Goal: Entertainment & Leisure: Browse casually

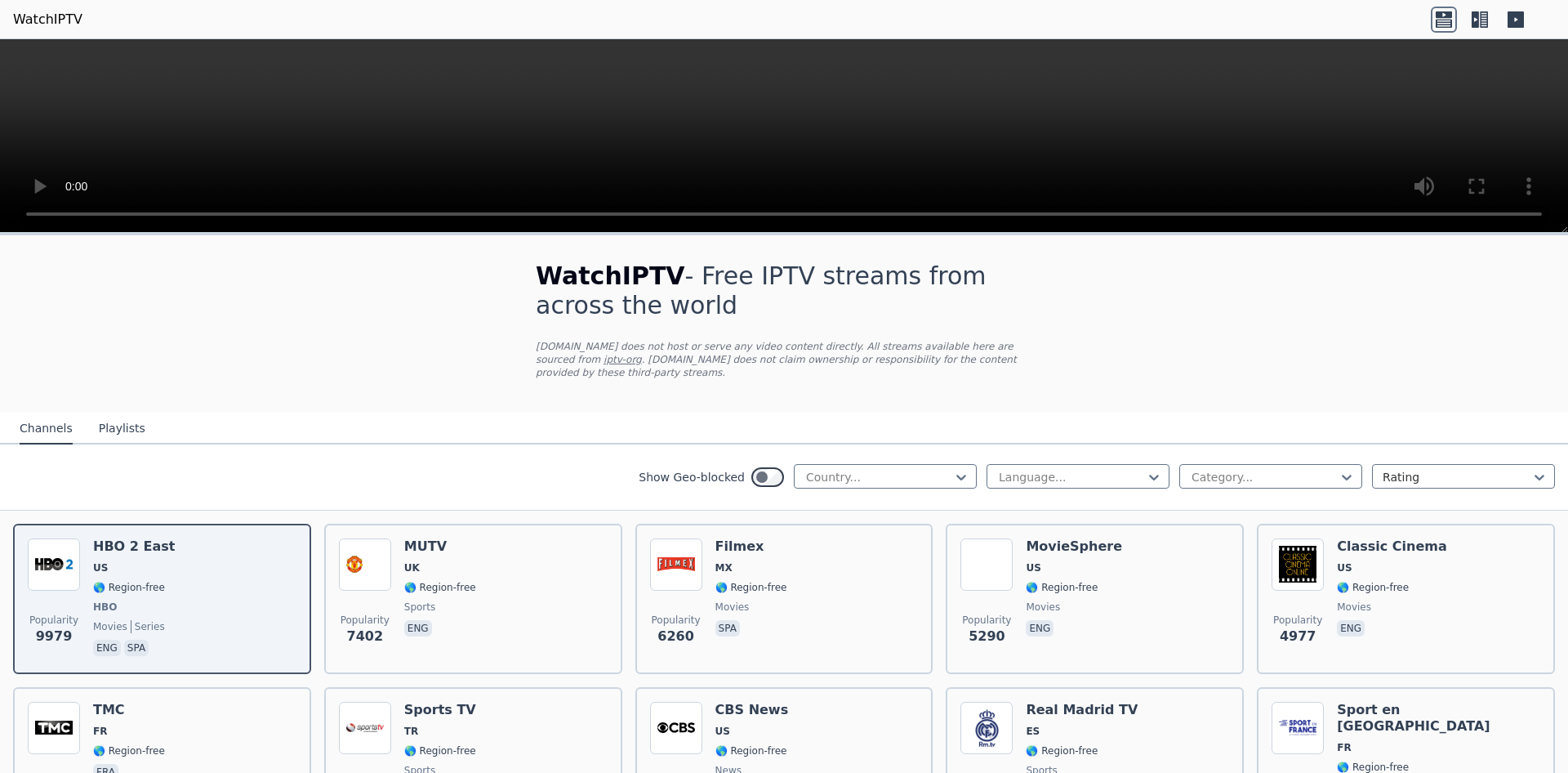
click at [878, 262] on h1 "WatchIPTV - Free IPTV streams from across the world" at bounding box center [784, 290] width 497 height 58
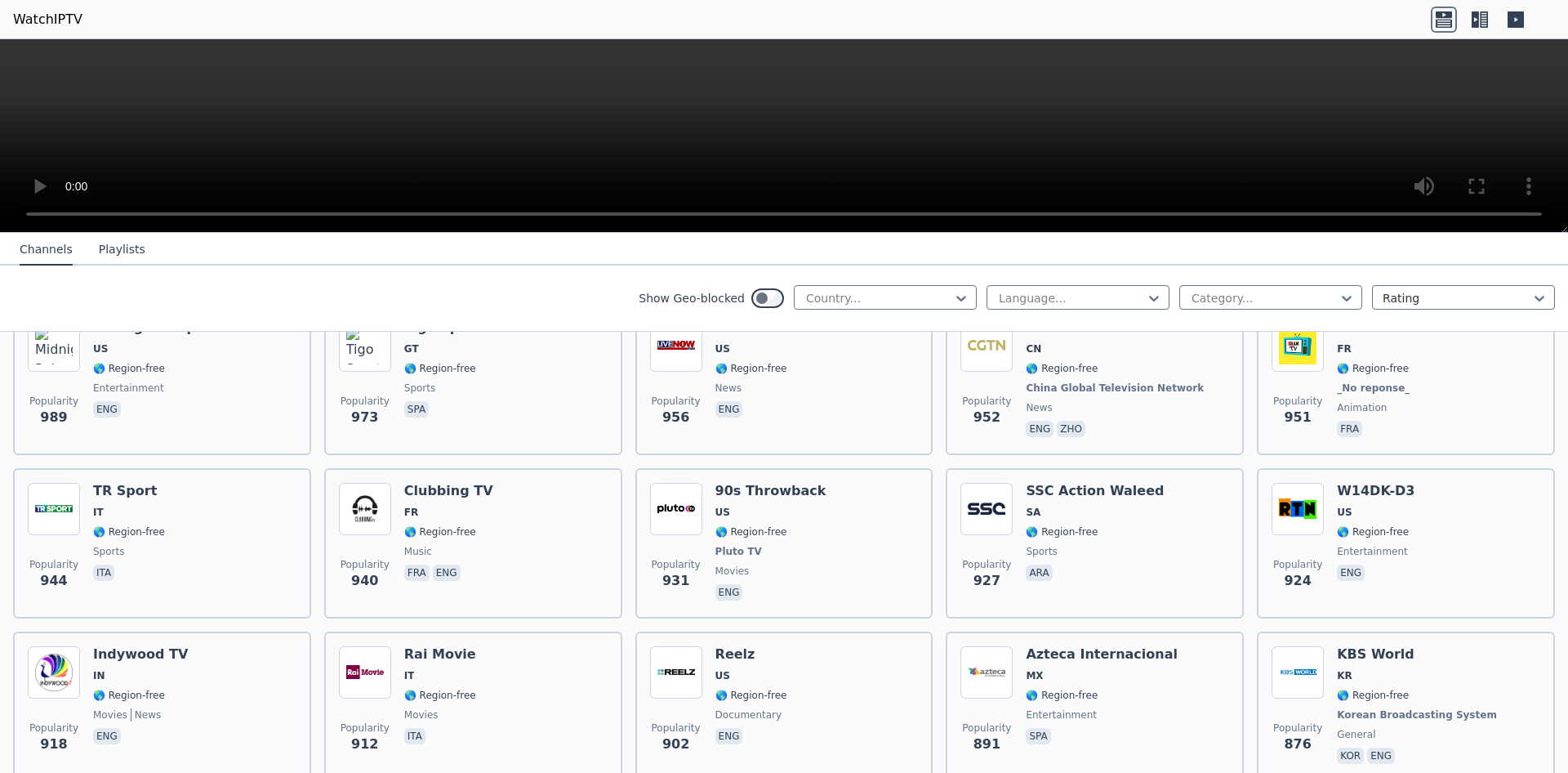
scroll to position [3258, 0]
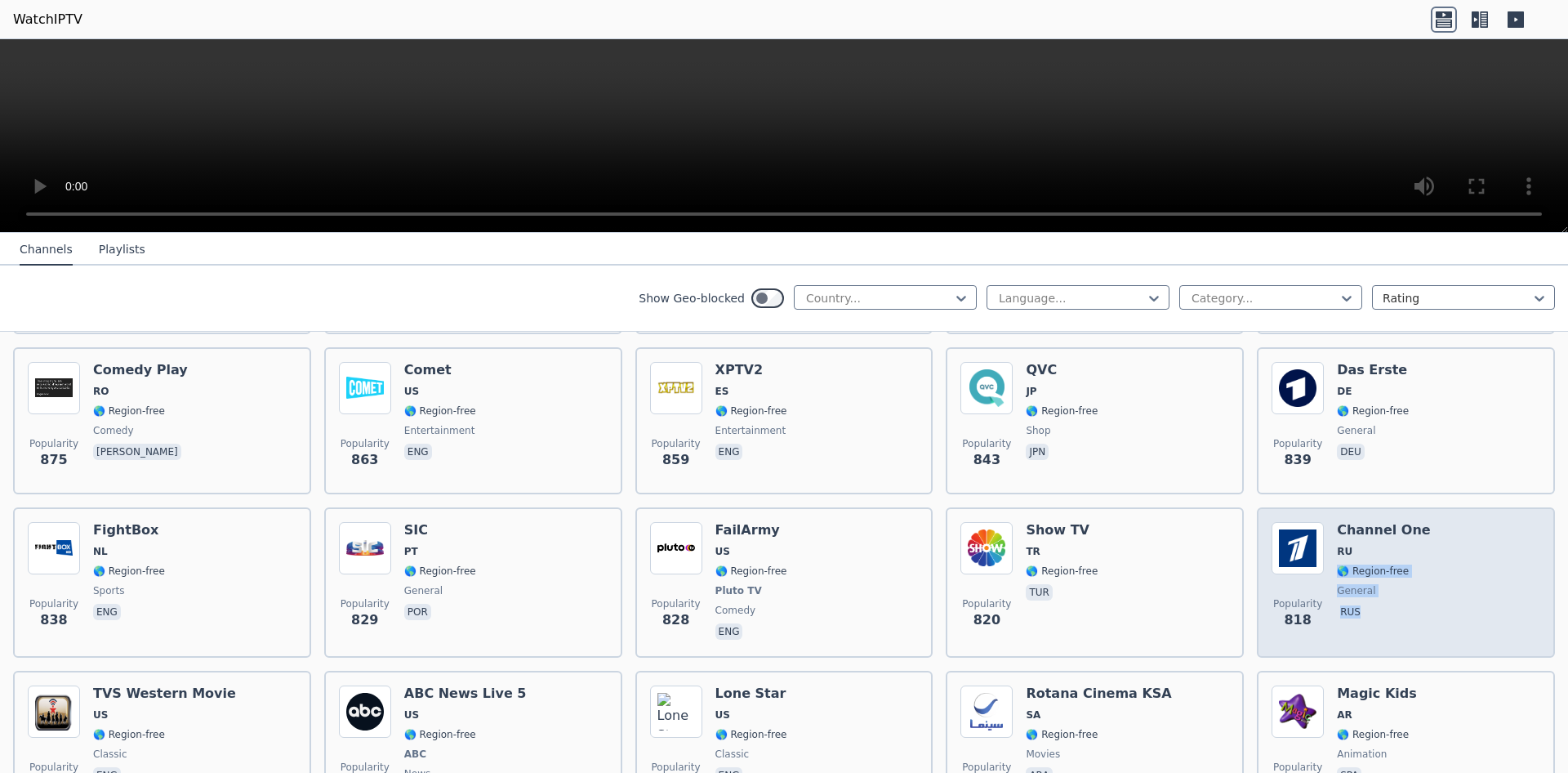
drag, startPoint x: 1549, startPoint y: 613, endPoint x: 1549, endPoint y: 642, distance: 29.0
click at [1549, 642] on div "Popularity 818 Channel One RU 🌎 Region-free general [DEMOGRAPHIC_DATA]" at bounding box center [1406, 582] width 298 height 150
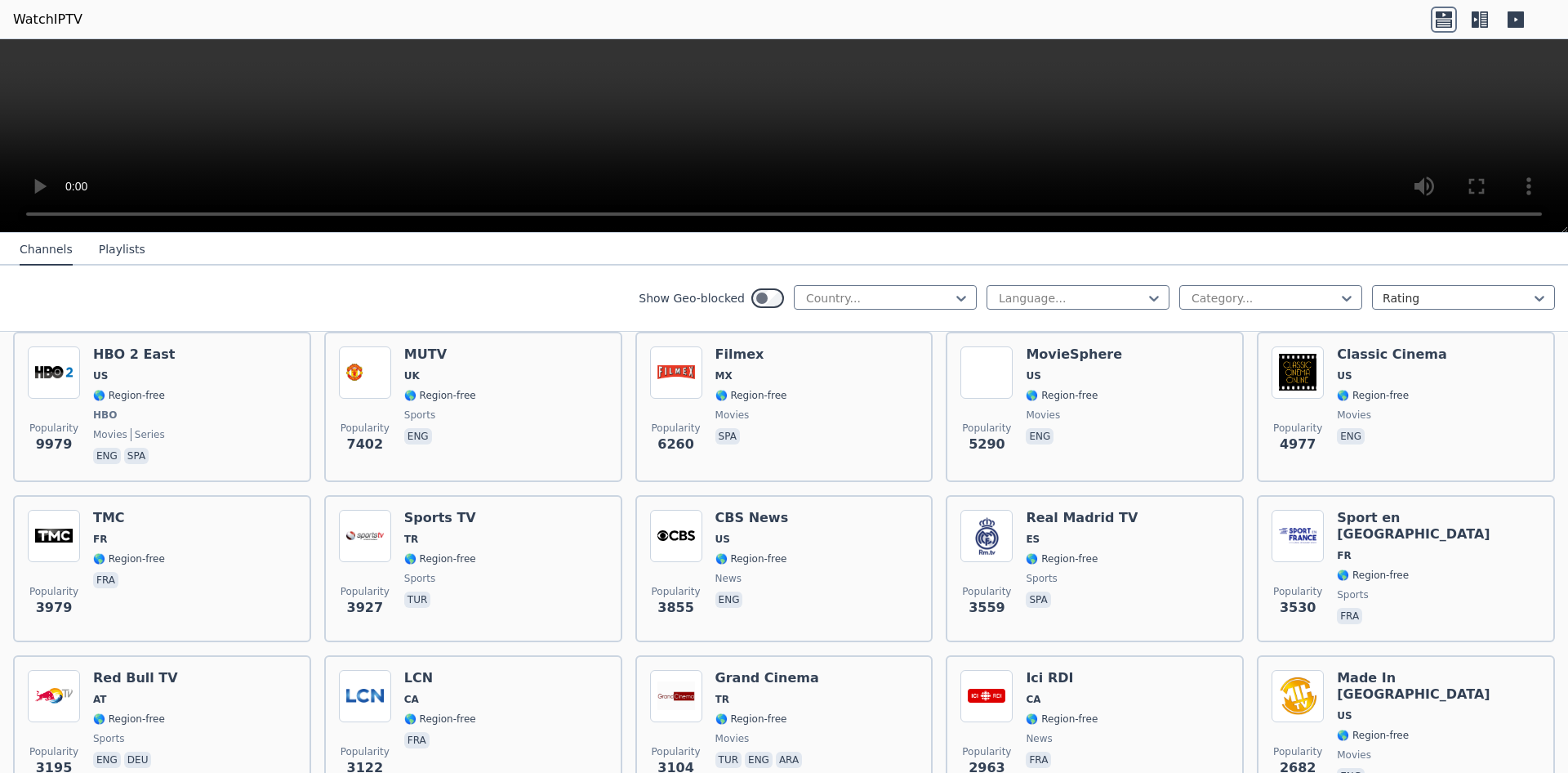
scroll to position [0, 0]
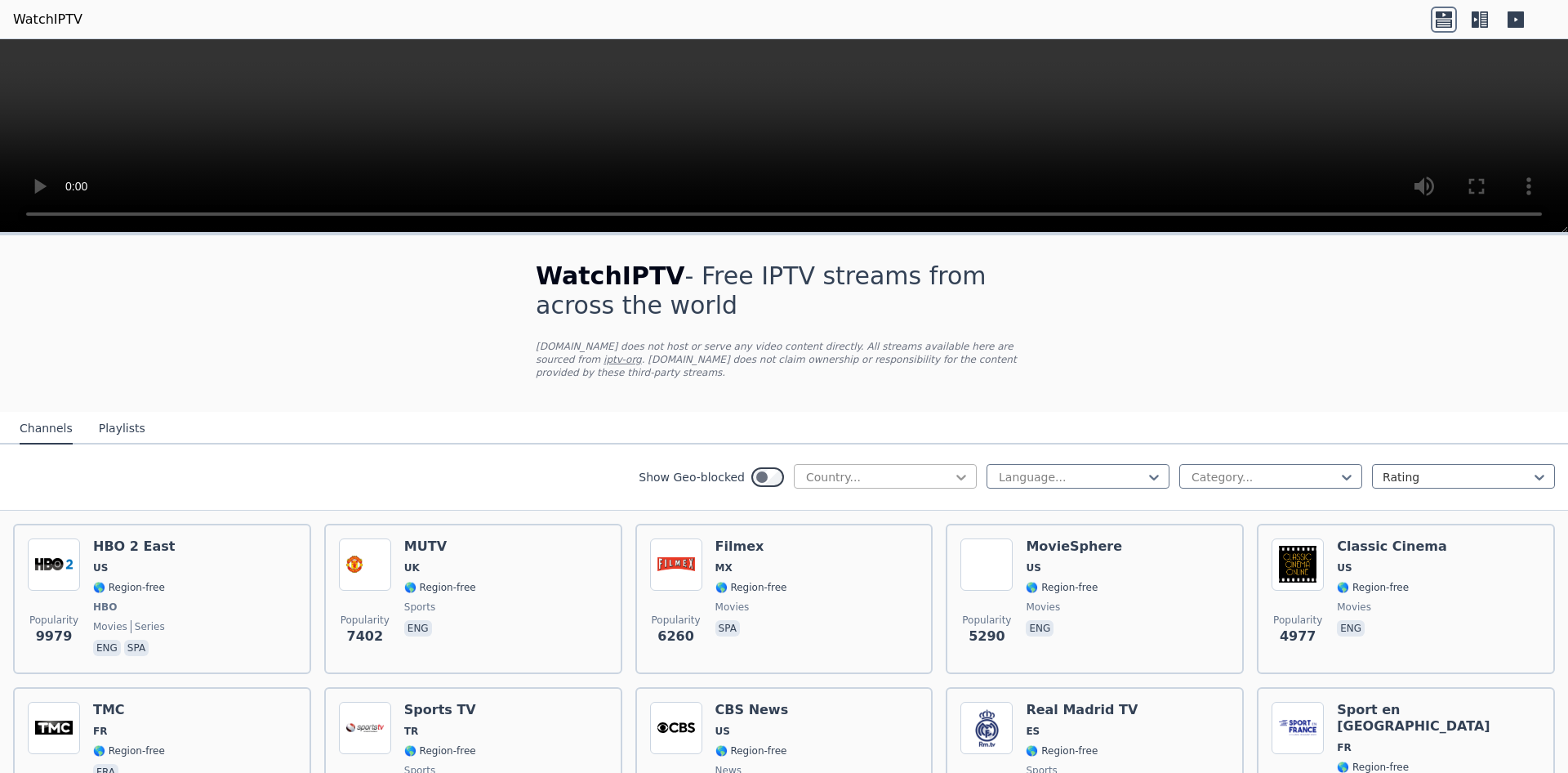
click at [968, 481] on icon at bounding box center [961, 477] width 17 height 17
click at [968, 480] on icon at bounding box center [961, 477] width 17 height 17
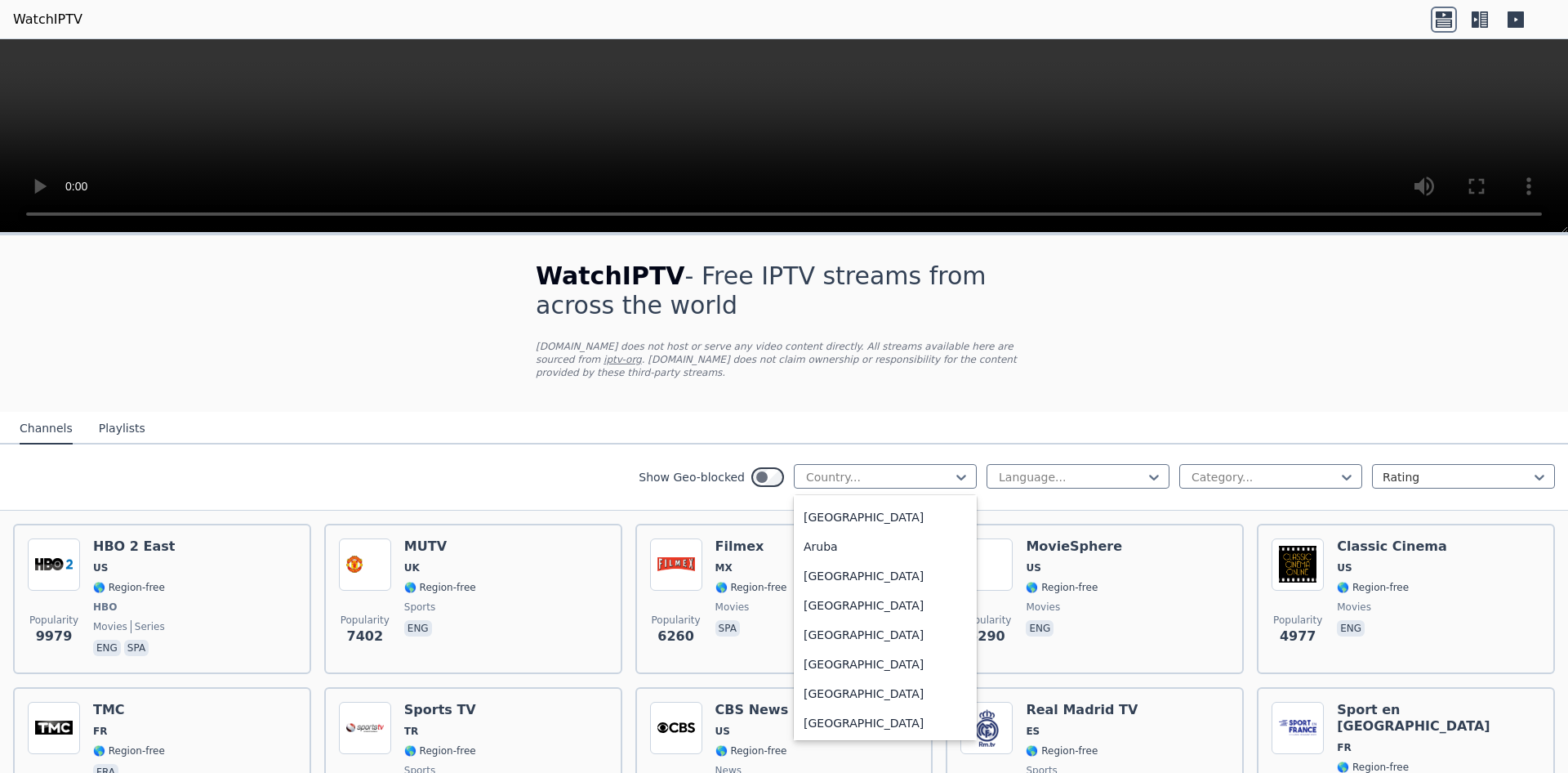
scroll to position [291, 0]
click at [825, 722] on div "[GEOGRAPHIC_DATA]" at bounding box center [886, 721] width 183 height 29
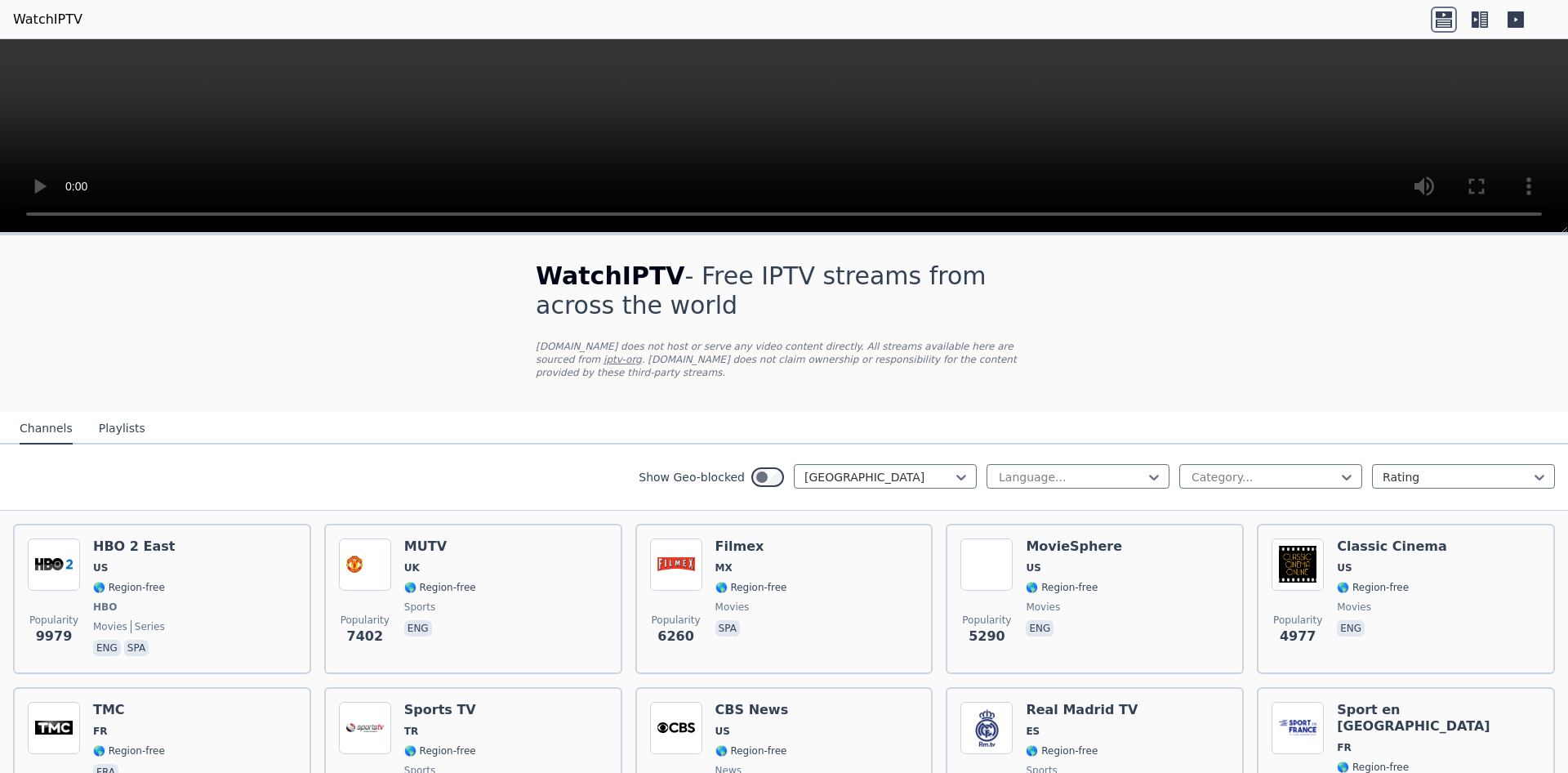
click at [825, 722] on div "Popularity 3855 CBS News US 🌎 Region-free news eng" at bounding box center [784, 760] width 269 height 118
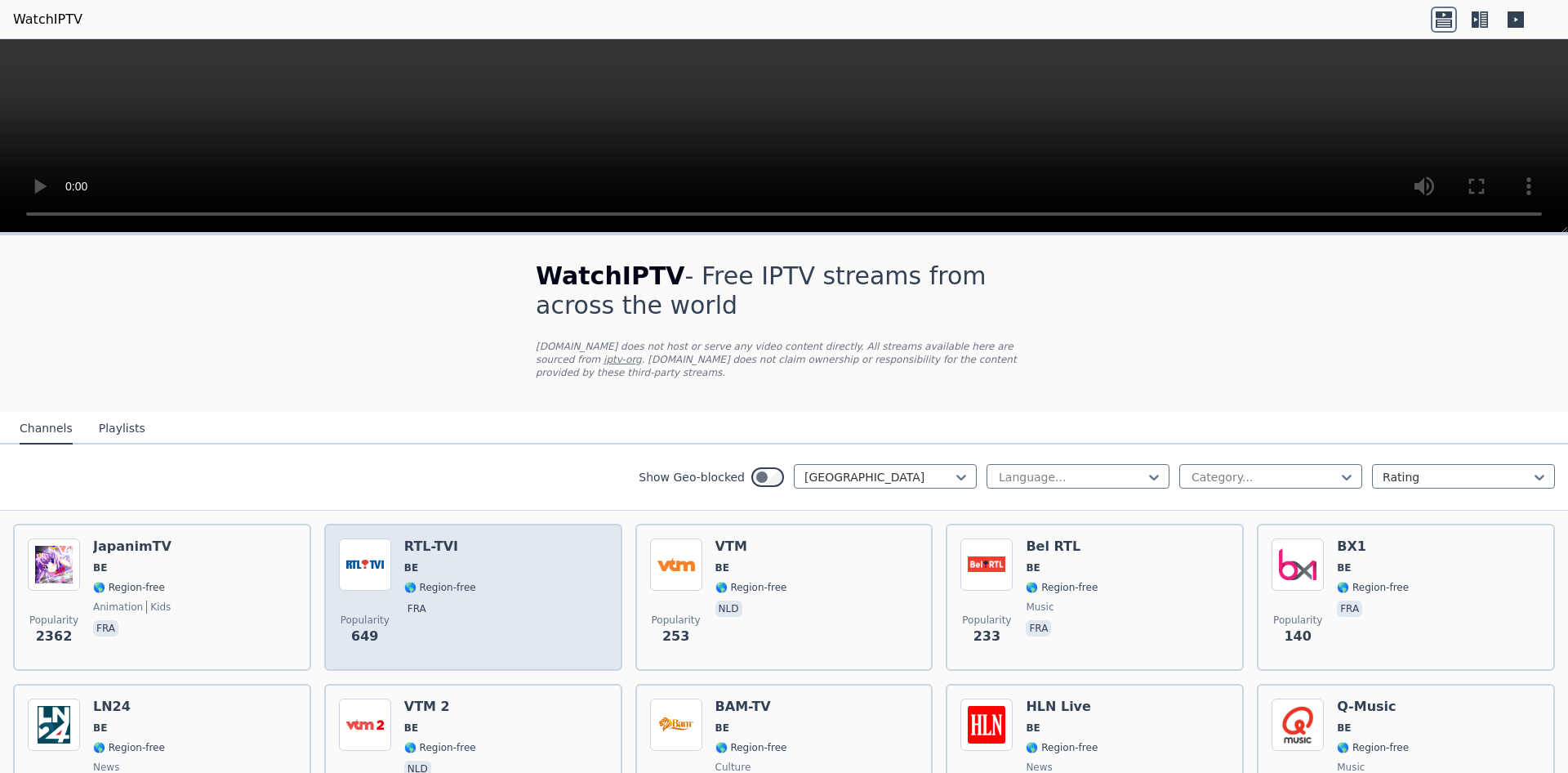
click at [519, 598] on div "Popularity 649 RTL-TVI BE 🌎 Region-free fra" at bounding box center [474, 597] width 269 height 118
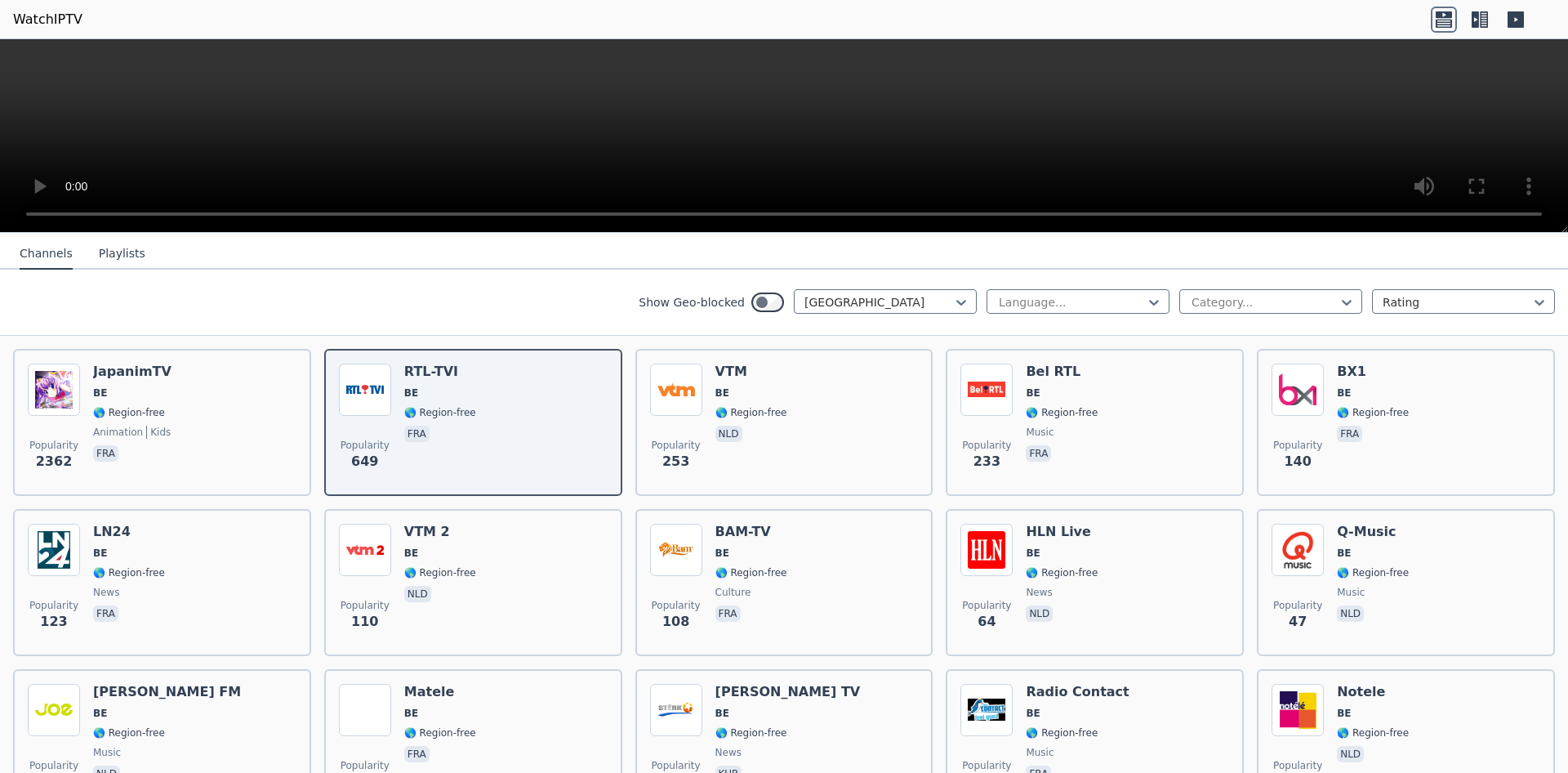
scroll to position [140, 0]
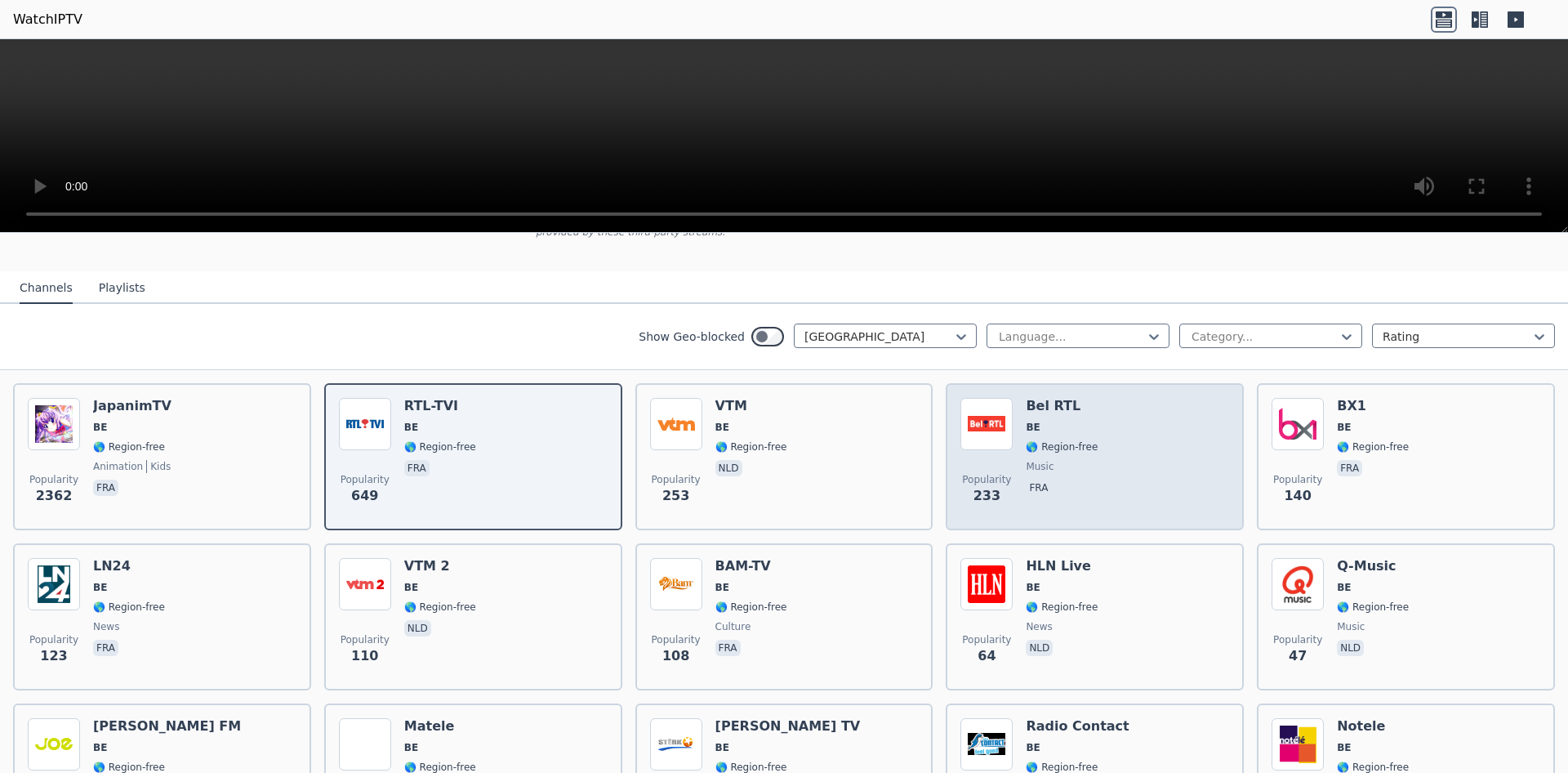
click at [1025, 456] on div "Popularity 233 Bel RTL BE 🌎 Region-free music fra" at bounding box center [1094, 456] width 269 height 118
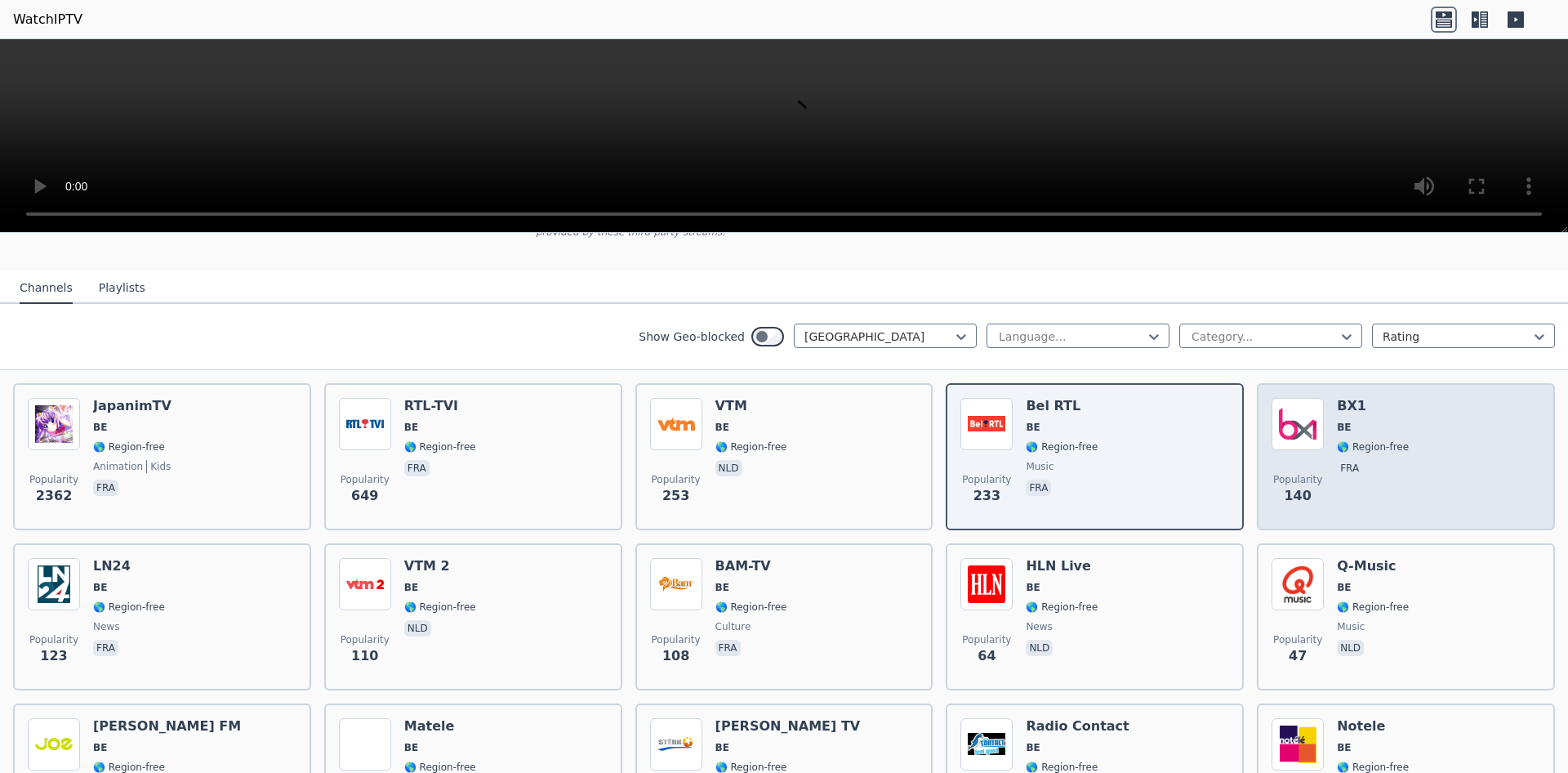
click at [1341, 475] on p "fra" at bounding box center [1350, 468] width 25 height 17
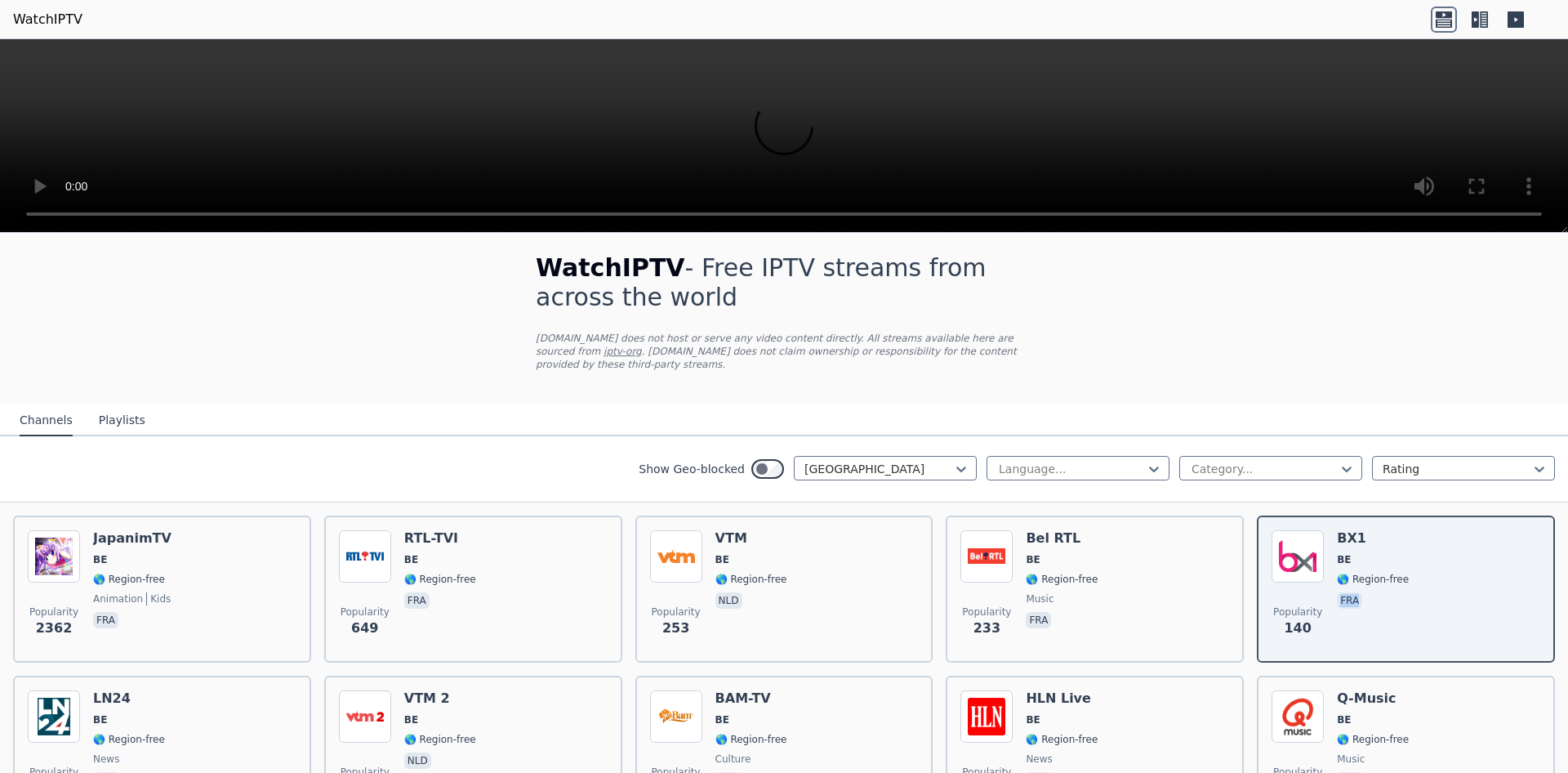
scroll to position [0, 0]
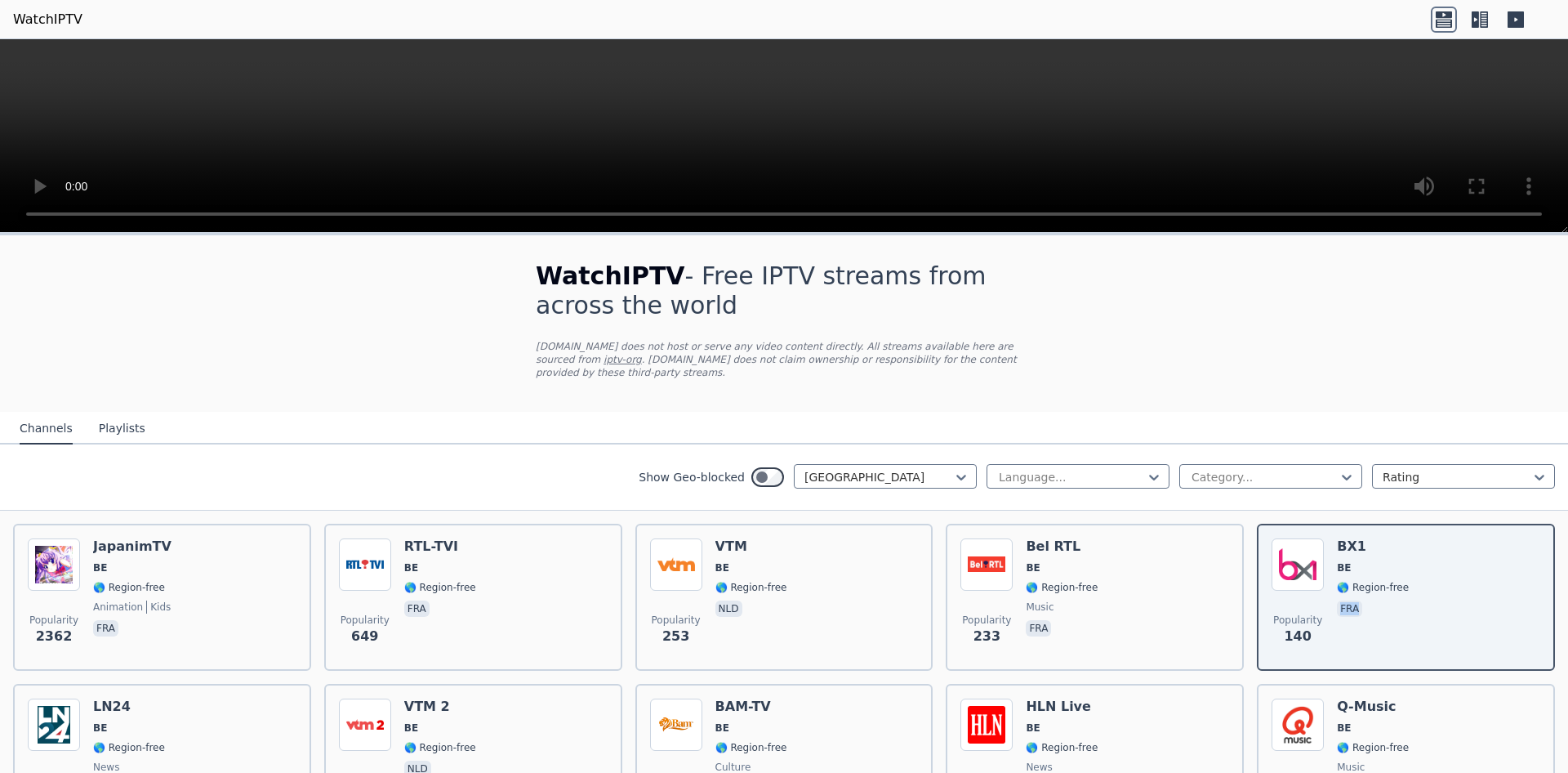
click at [116, 431] on button "Playlists" at bounding box center [122, 429] width 47 height 31
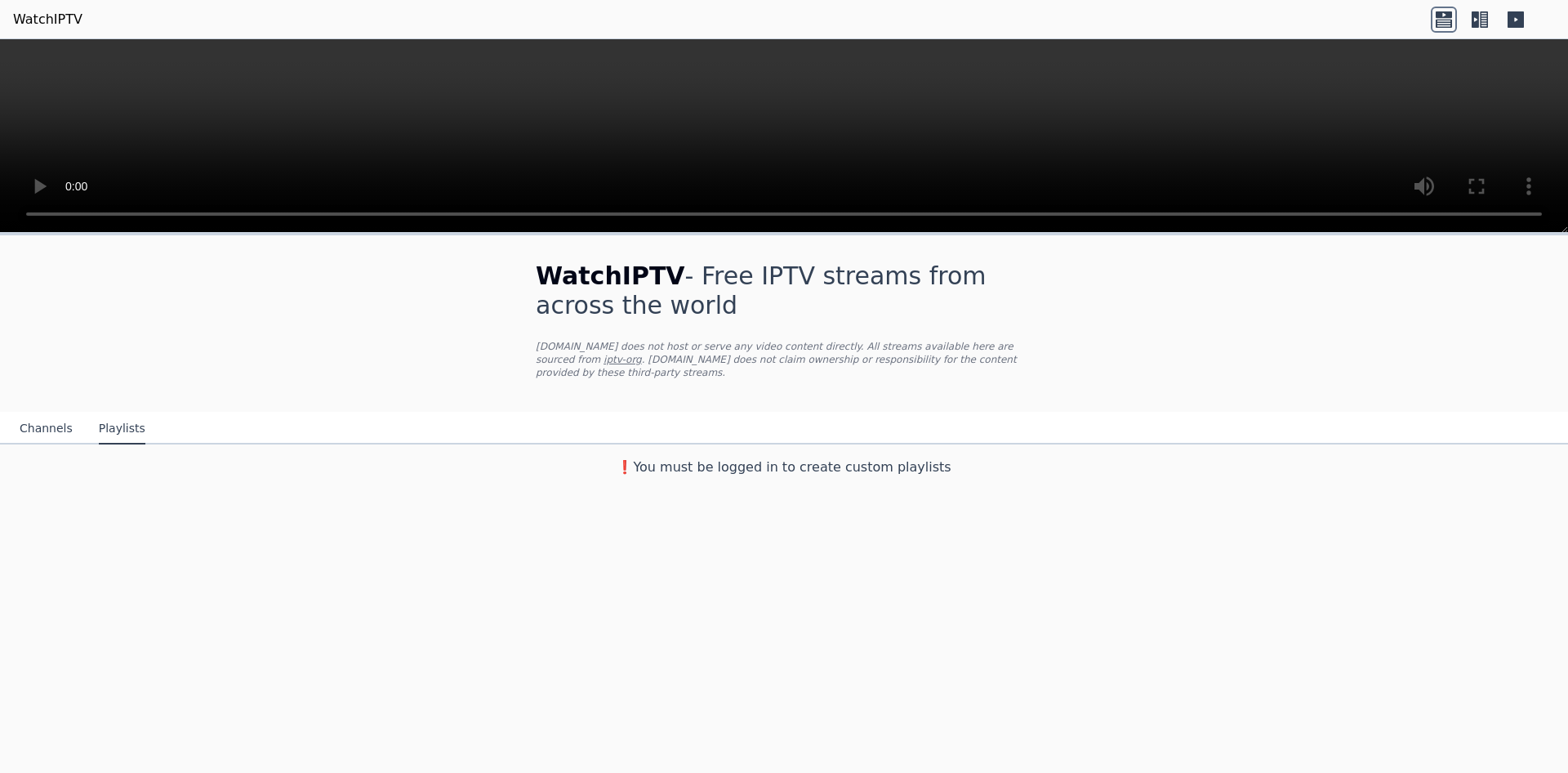
click at [57, 13] on link "WatchIPTV" at bounding box center [47, 19] width 69 height 19
click at [1480, 21] on icon at bounding box center [1483, 19] width 8 height 17
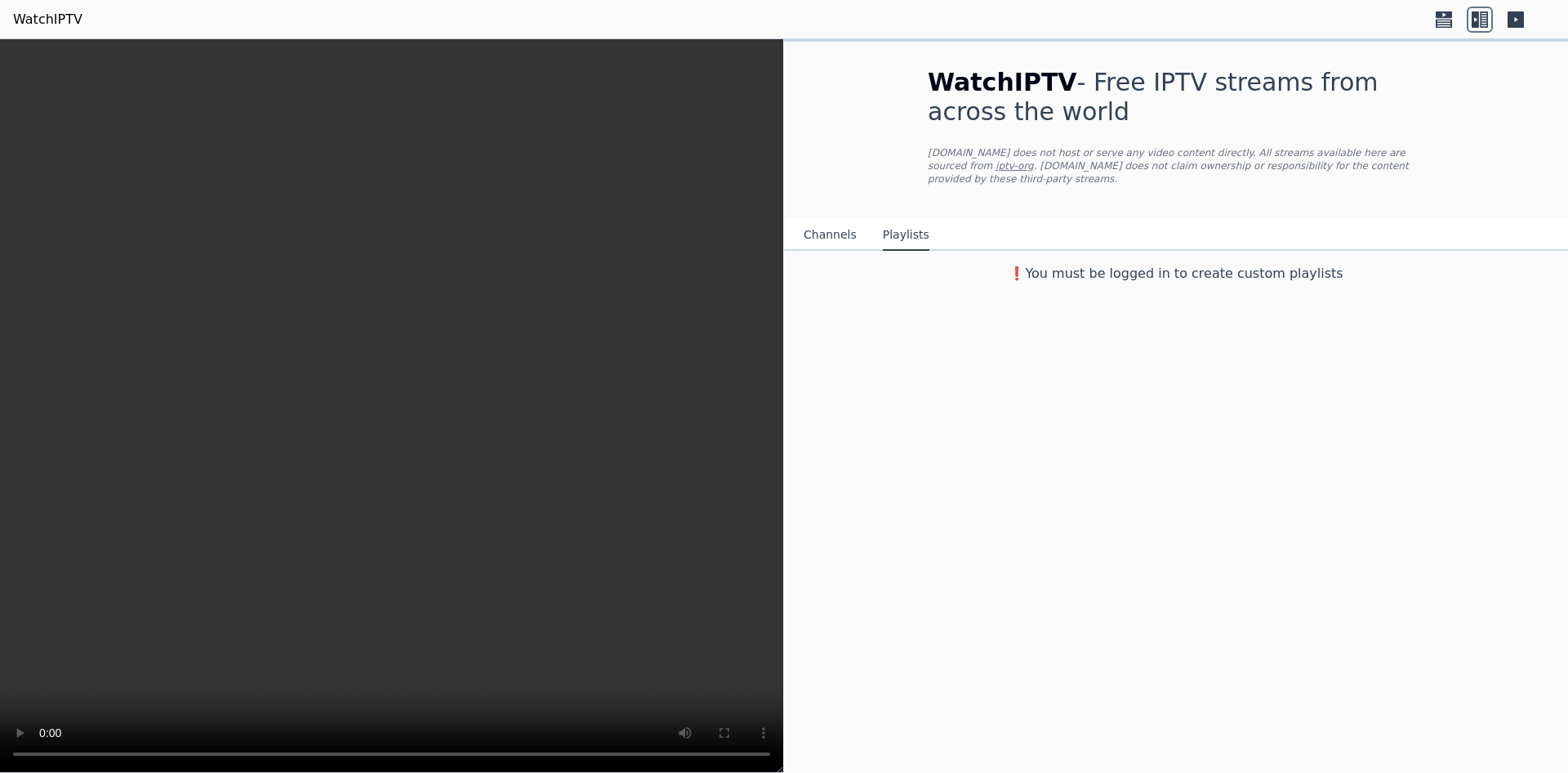
click at [1515, 22] on icon at bounding box center [1515, 19] width 17 height 17
